Goal: Transaction & Acquisition: Purchase product/service

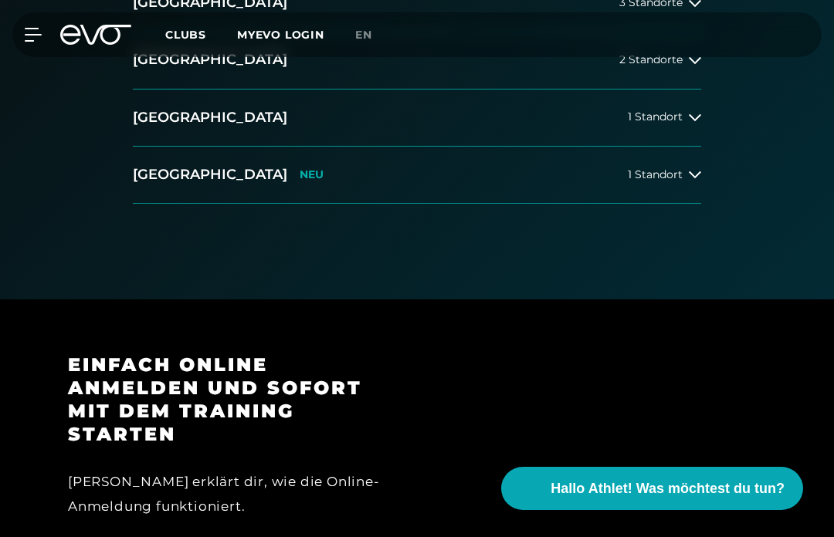
scroll to position [477, 0]
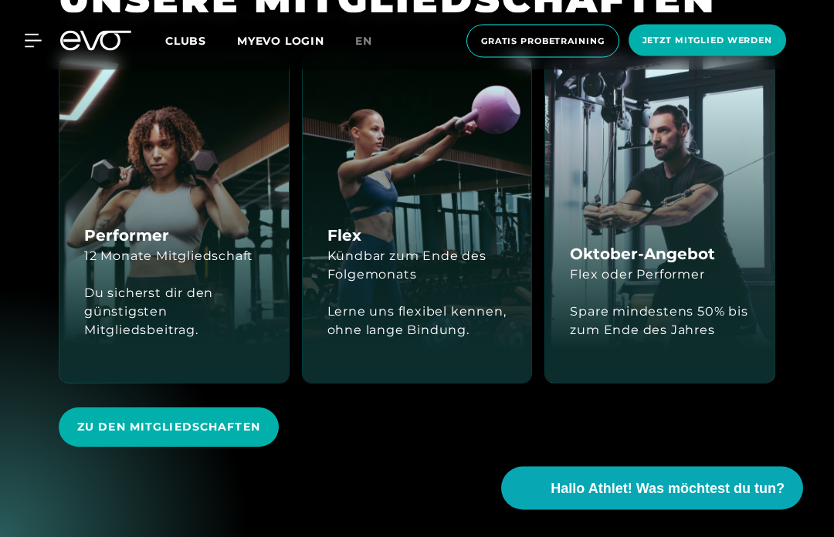
scroll to position [3411, 0]
click at [676, 349] on div "Spare mindestens 50% bis zum Ende des Jahres" at bounding box center [660, 321] width 180 height 74
click at [675, 284] on div "Flex oder Performer" at bounding box center [637, 275] width 134 height 19
click at [679, 347] on div "Spare mindestens 50% bis zum Ende des Jahres" at bounding box center [660, 321] width 180 height 74
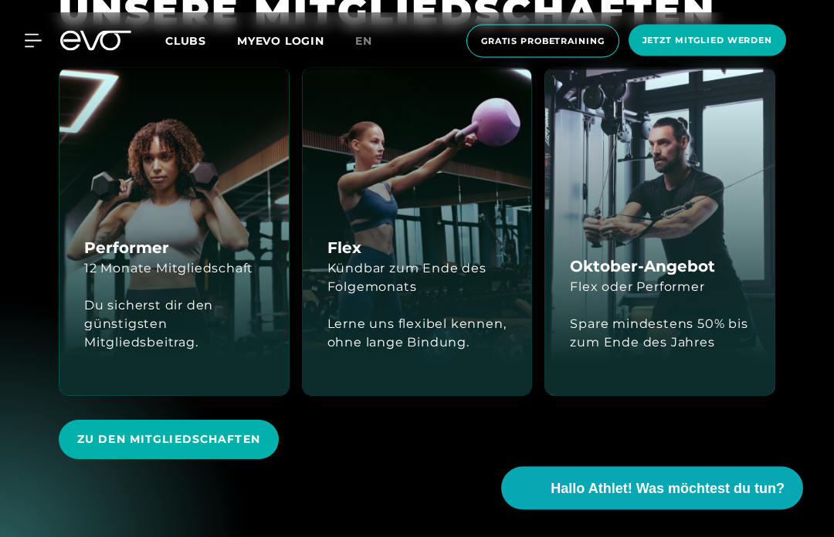
scroll to position [3401, 0]
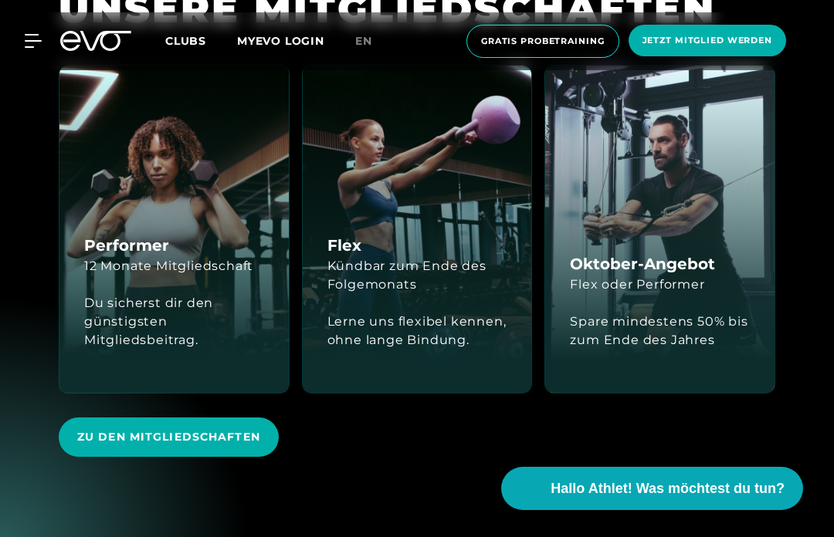
click at [180, 265] on div "Performer 12 Monate Mitgliedschaft Du sicherst dir den günstigsten Mitgliedsbei…" at bounding box center [173, 229] width 229 height 327
click at [202, 445] on span "Zu den Mitgliedschaften" at bounding box center [168, 437] width 183 height 16
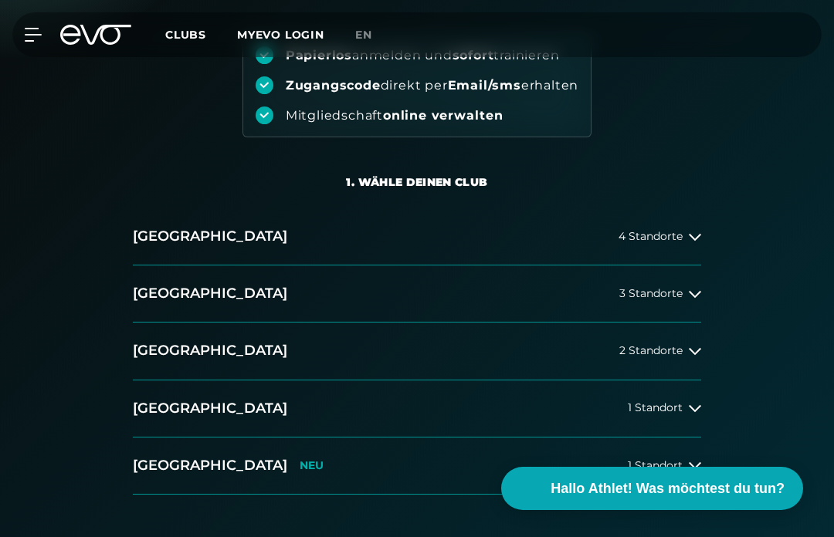
scroll to position [188, 0]
